Goal: Information Seeking & Learning: Find specific fact

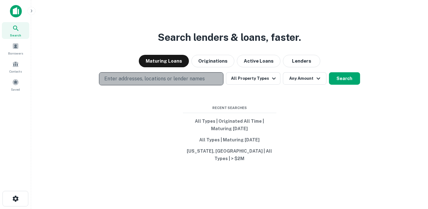
click at [207, 82] on button "Enter addresses, locations or lender names" at bounding box center [161, 78] width 125 height 13
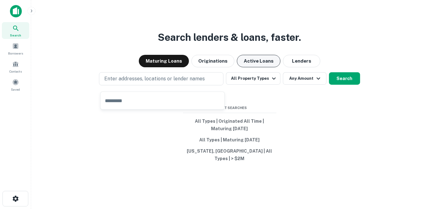
click at [246, 65] on button "Active Loans" at bounding box center [259, 61] width 44 height 12
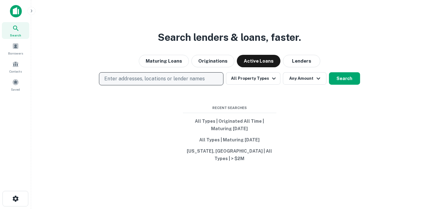
click at [181, 81] on p "Enter addresses, locations or lender names" at bounding box center [154, 78] width 101 height 7
type input "********"
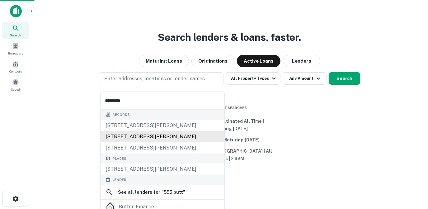
click at [169, 132] on div "[STREET_ADDRESS][PERSON_NAME]" at bounding box center [163, 136] width 124 height 11
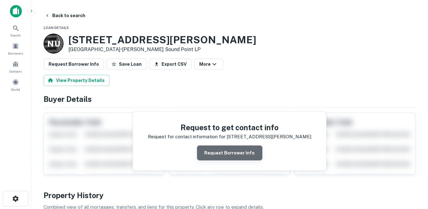
click at [240, 155] on button "Request Borrower Info" at bounding box center [229, 152] width 65 height 15
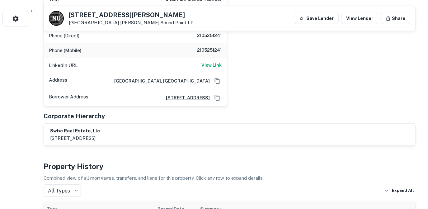
scroll to position [170, 0]
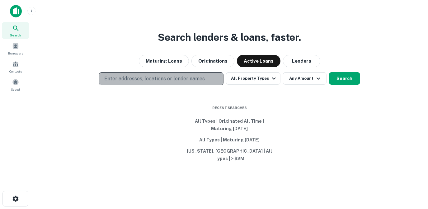
click at [163, 82] on p "Enter addresses, locations or lender names" at bounding box center [154, 78] width 101 height 7
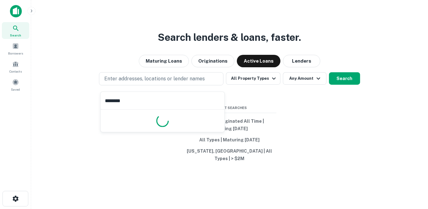
type input "*********"
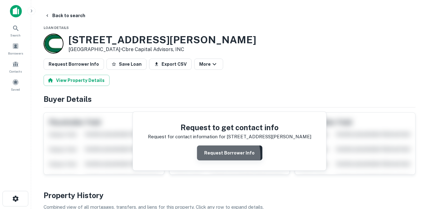
click at [213, 155] on button "Request Borrower Info" at bounding box center [229, 152] width 65 height 15
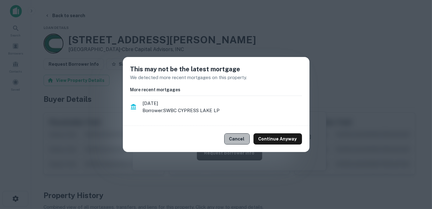
click at [245, 140] on button "Cancel" at bounding box center [237, 138] width 26 height 11
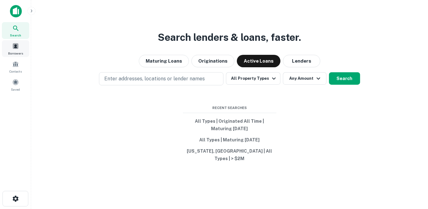
click at [17, 45] on span at bounding box center [15, 46] width 7 height 7
